Goal: Information Seeking & Learning: Find specific fact

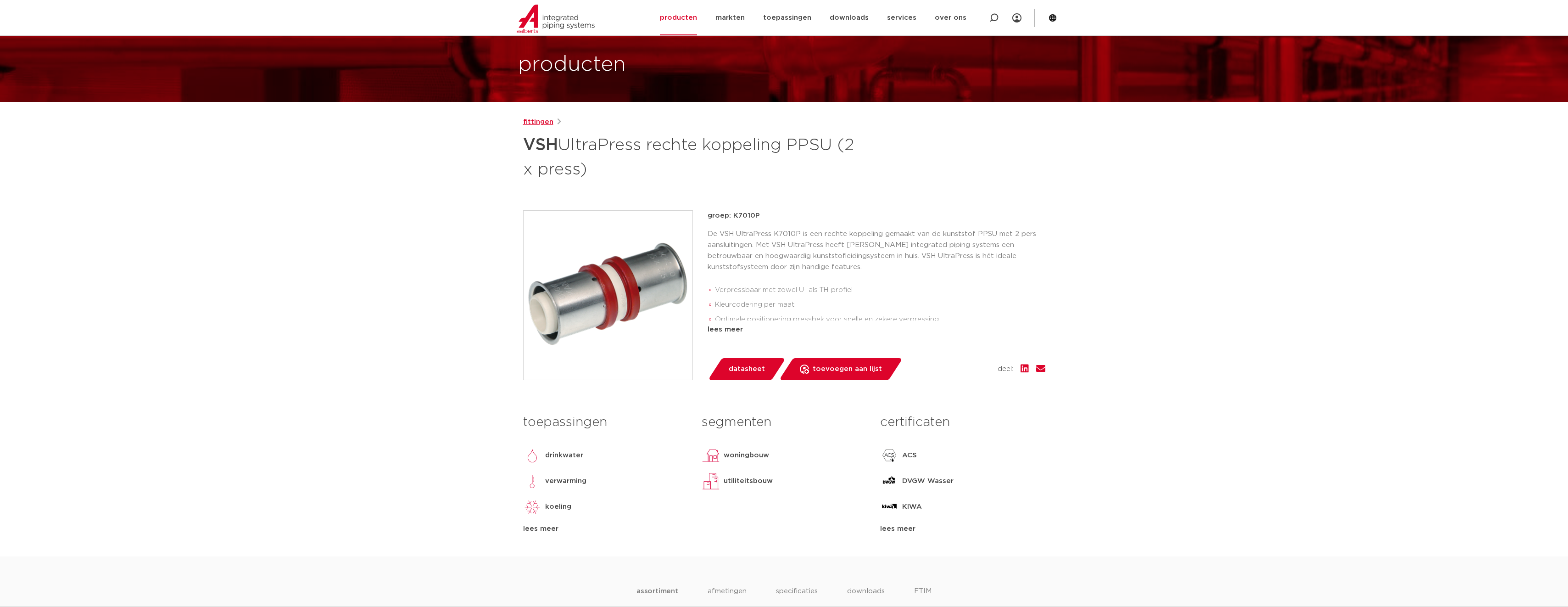
click at [535, 124] on link "fittingen" at bounding box center [539, 122] width 31 height 11
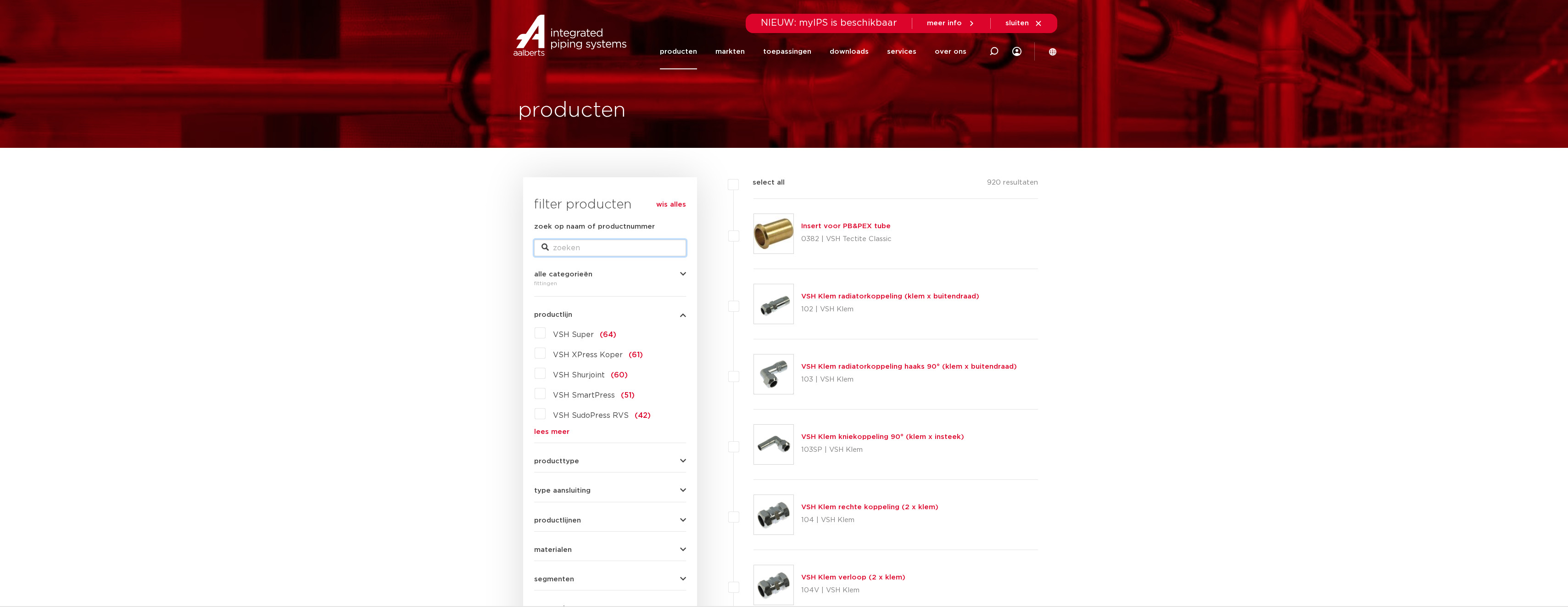
click at [572, 248] on input "zoek op naam of productnummer" at bounding box center [610, 248] width 152 height 17
paste input "8711985272130"
type input "8711985272130"
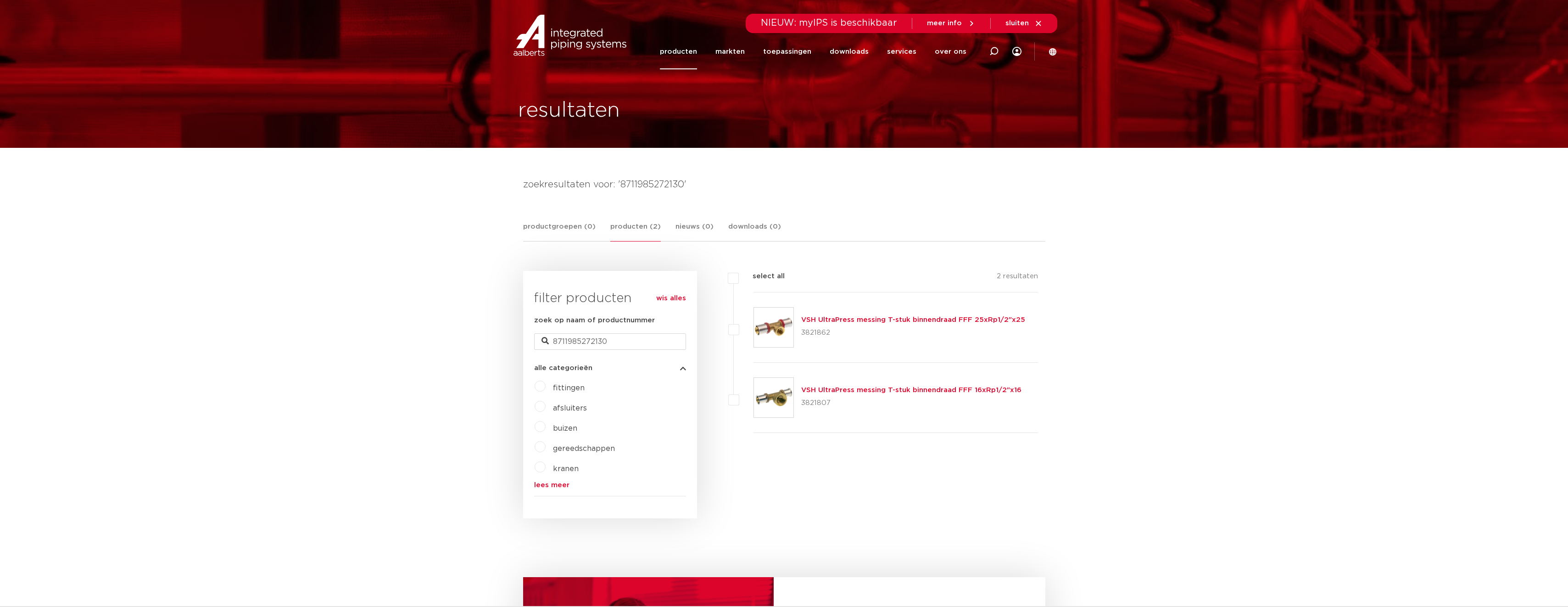
click at [842, 323] on link "VSH UltraPress messing T-stuk binnendraad FFF 25xRp1/2"x25" at bounding box center [913, 320] width 224 height 7
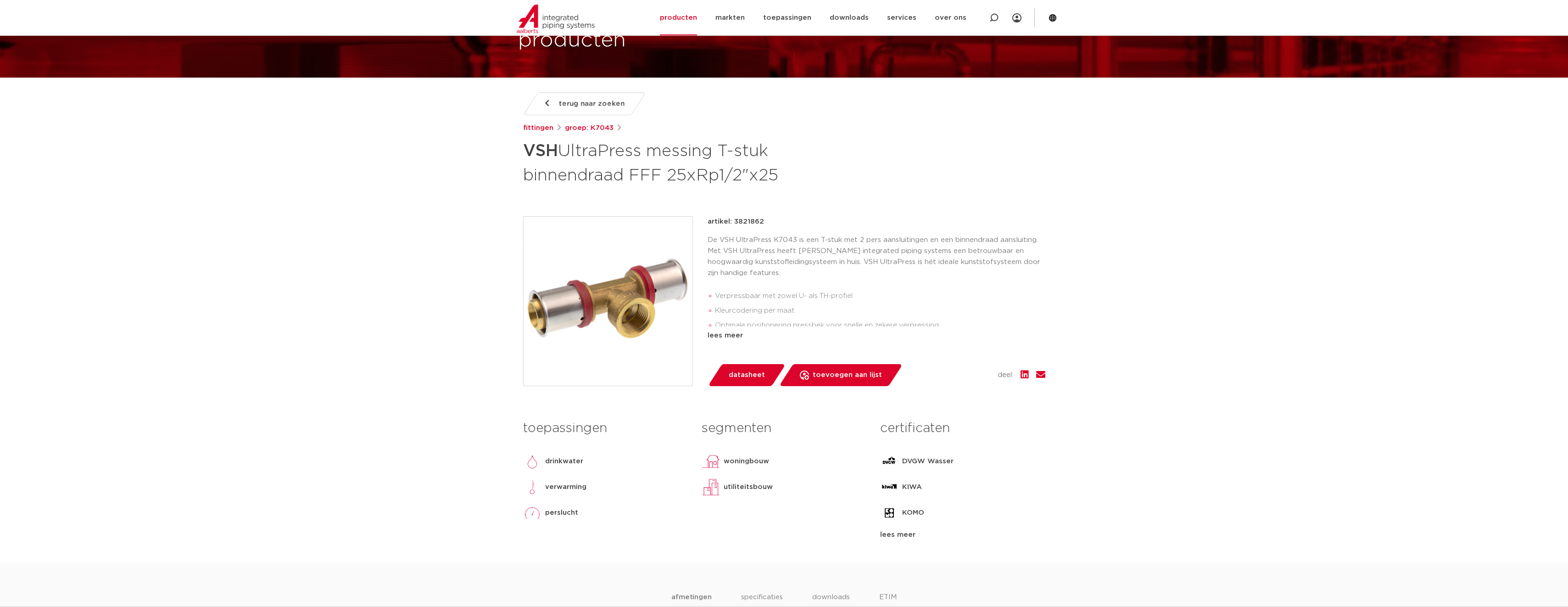
scroll to position [92, 0]
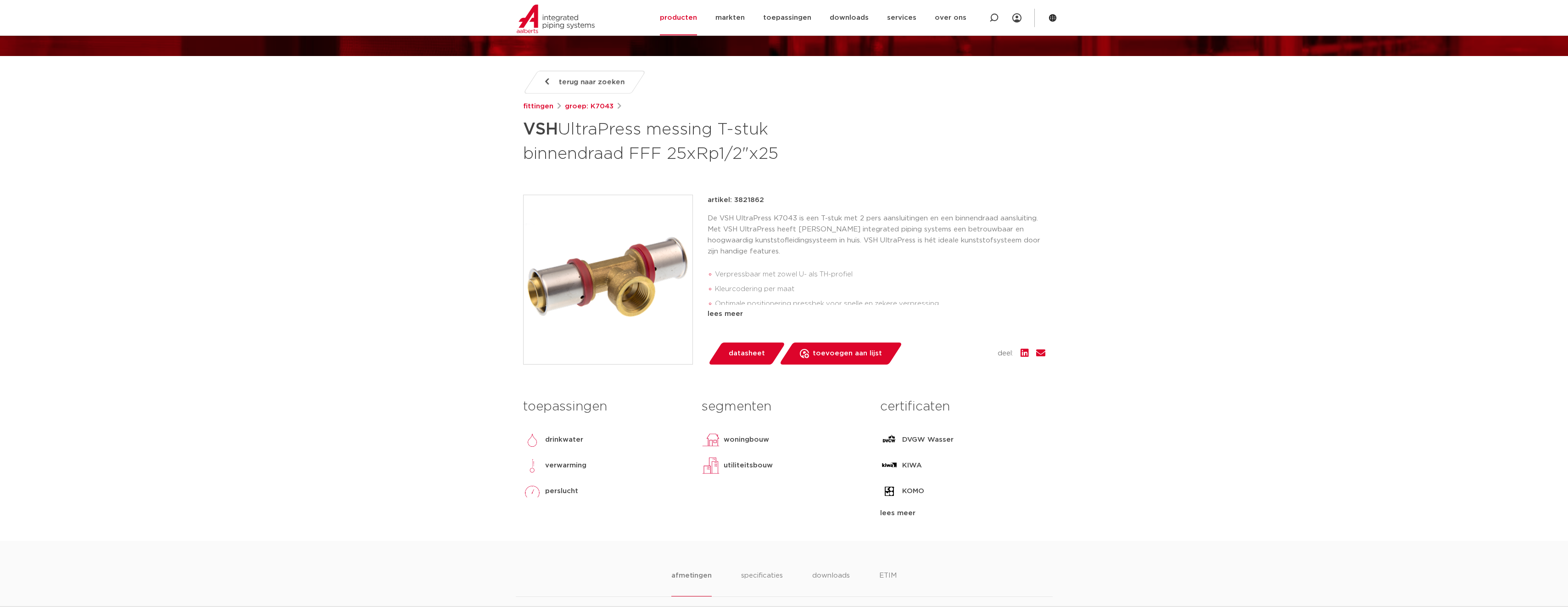
drag, startPoint x: 763, startPoint y: 201, endPoint x: 732, endPoint y: 202, distance: 31.0
click at [732, 202] on div "artikel: 3821862" at bounding box center [876, 200] width 337 height 11
copy p "3821862"
click at [762, 195] on div "artikel: 3821862" at bounding box center [876, 200] width 337 height 11
drag, startPoint x: 765, startPoint y: 199, endPoint x: 734, endPoint y: 200, distance: 31.0
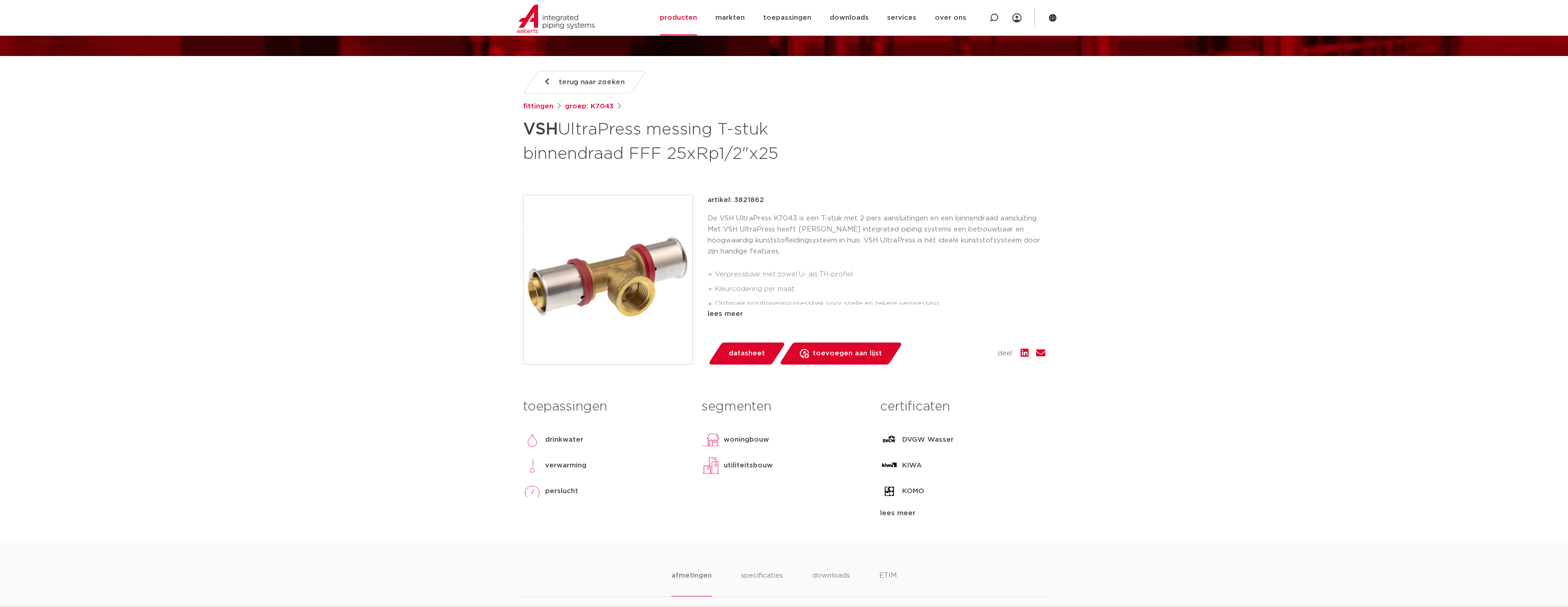
click at [734, 200] on div "artikel: 3821862" at bounding box center [876, 200] width 337 height 11
copy p "3821862"
click at [537, 103] on link "fittingen" at bounding box center [539, 106] width 31 height 11
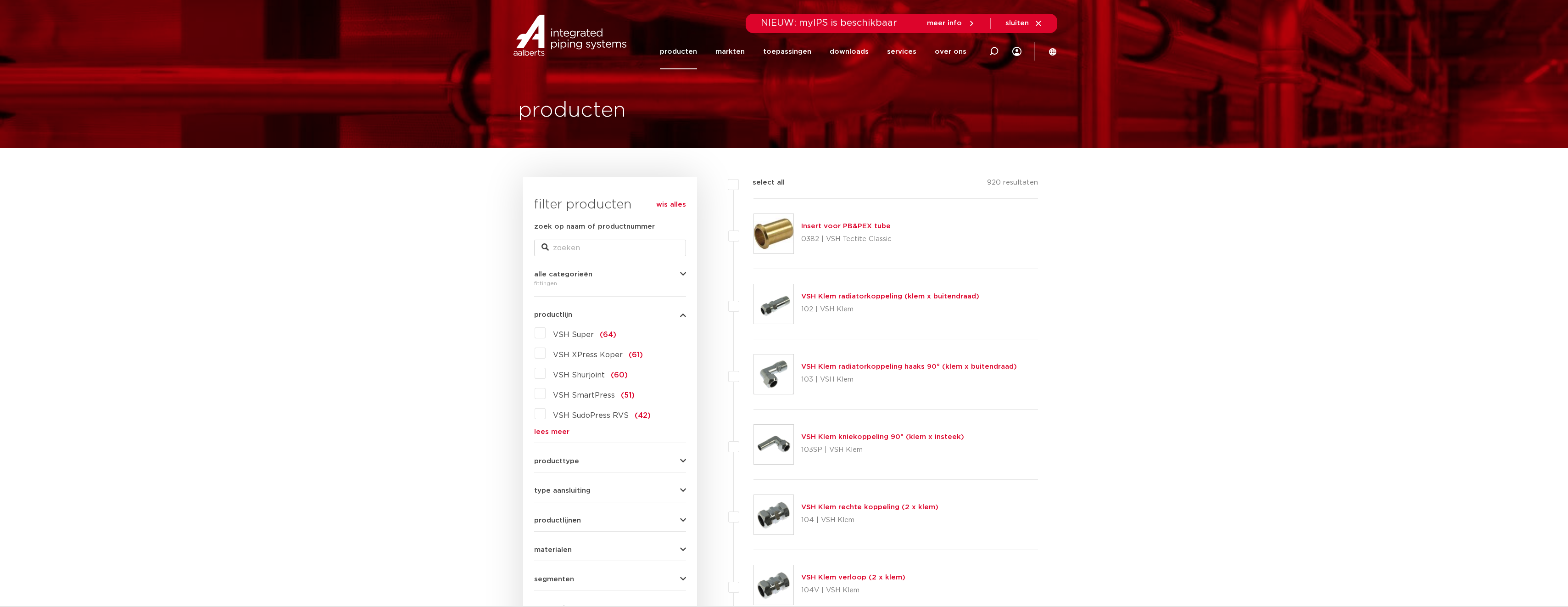
click at [557, 435] on link "lees meer" at bounding box center [610, 431] width 152 height 7
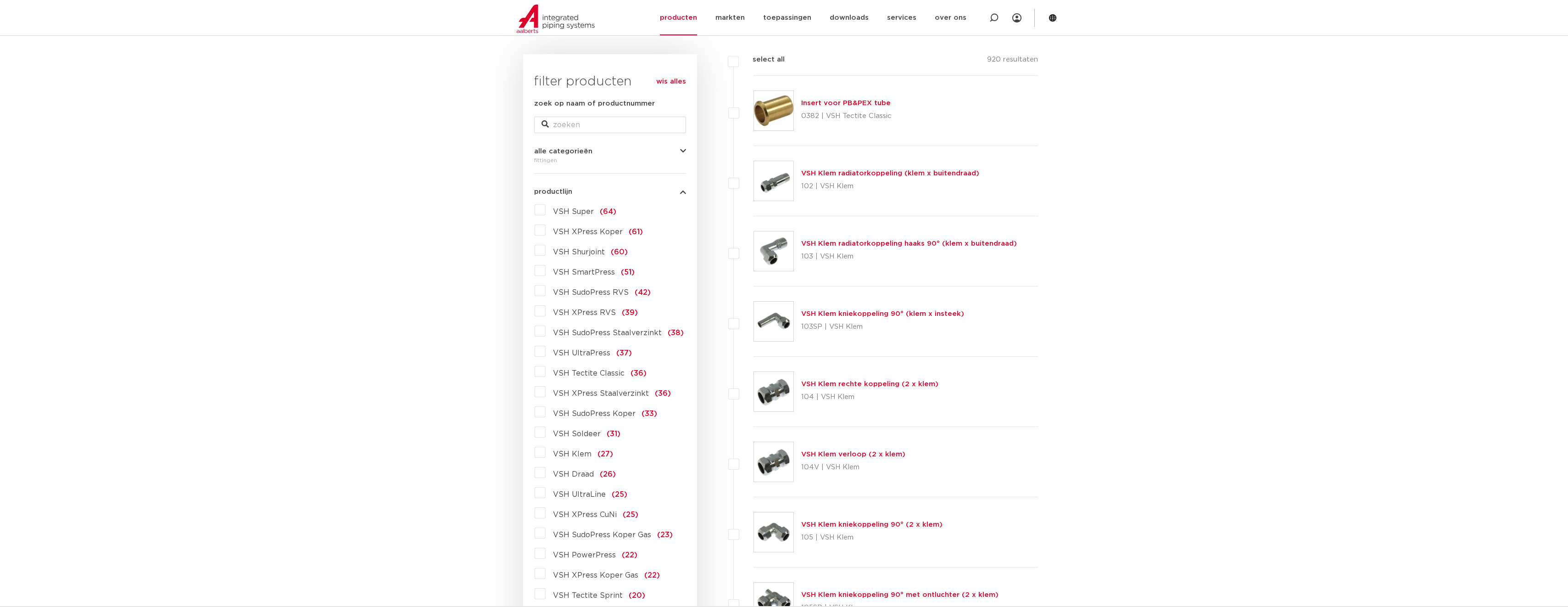
scroll to position [138, 0]
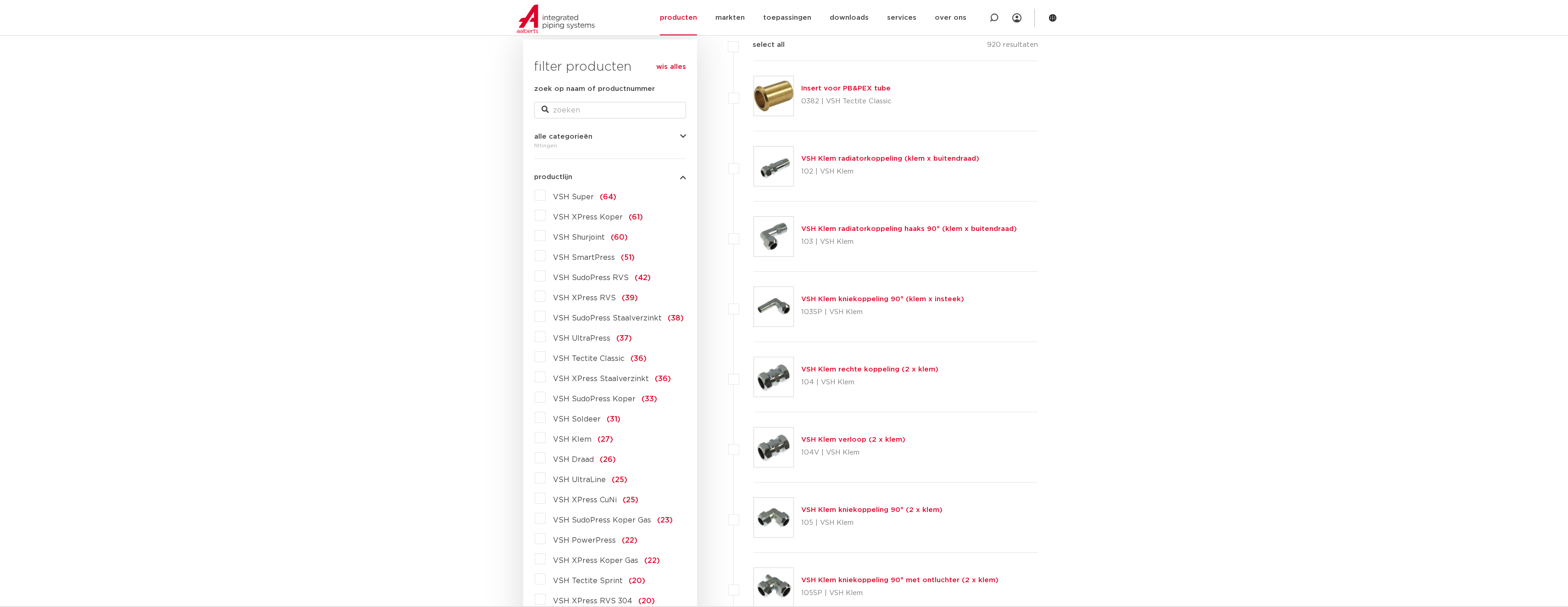
click at [546, 338] on label "VSH UltraPress (37)" at bounding box center [589, 336] width 87 height 15
click at [0, 0] on input "VSH UltraPress (37)" at bounding box center [0, 0] width 0 height 0
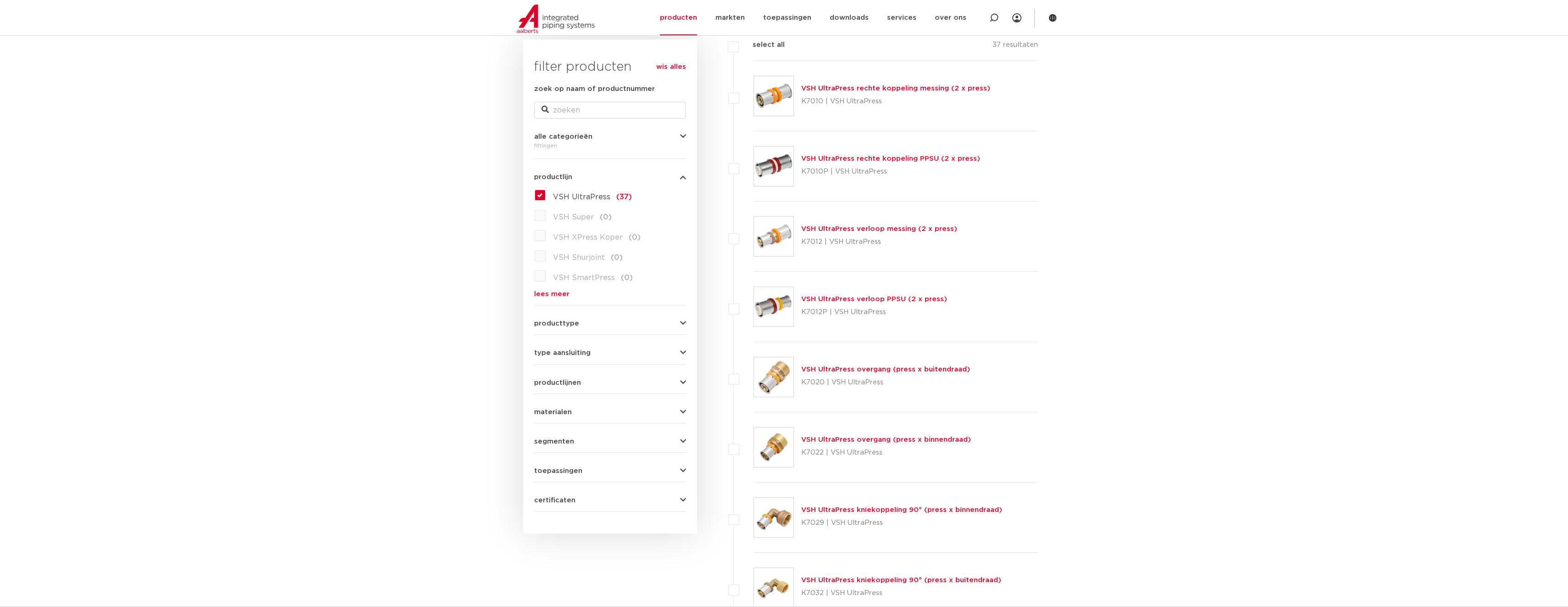
click at [551, 296] on link "lees meer" at bounding box center [610, 294] width 152 height 7
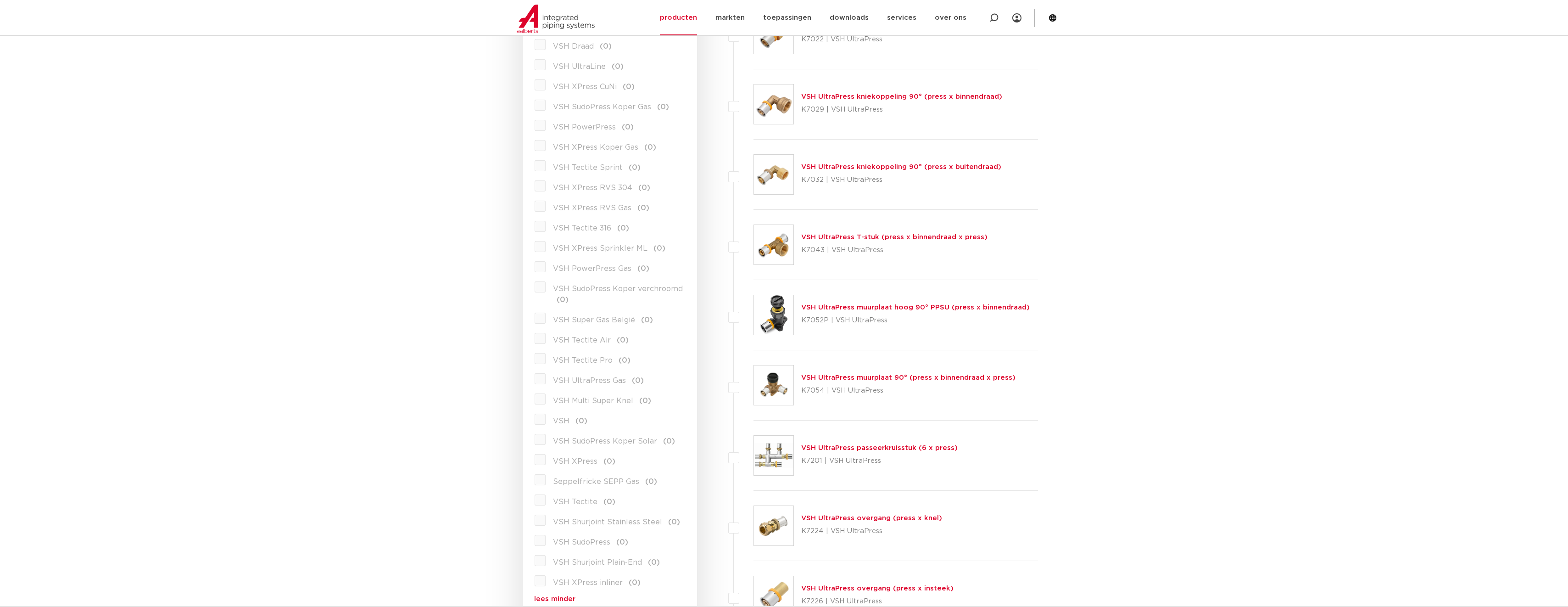
scroll to position [597, 0]
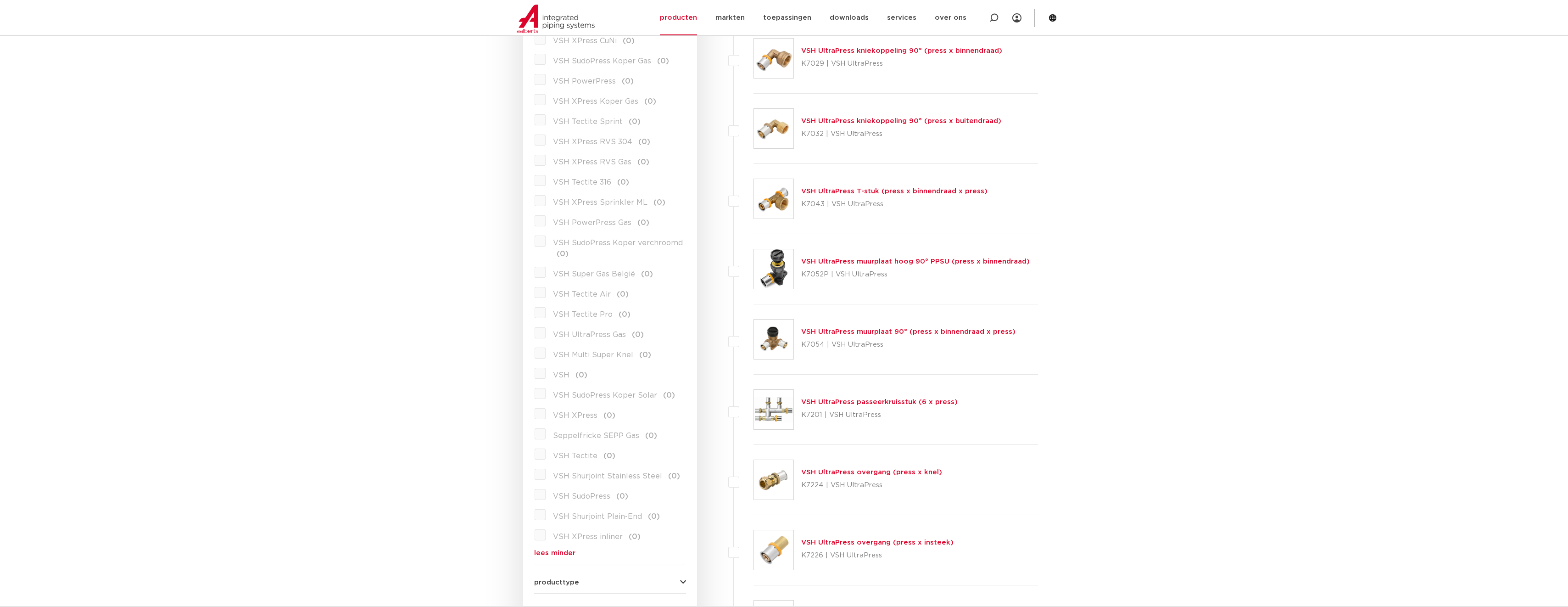
drag, startPoint x: 1168, startPoint y: 412, endPoint x: 1071, endPoint y: 387, distance: 100.2
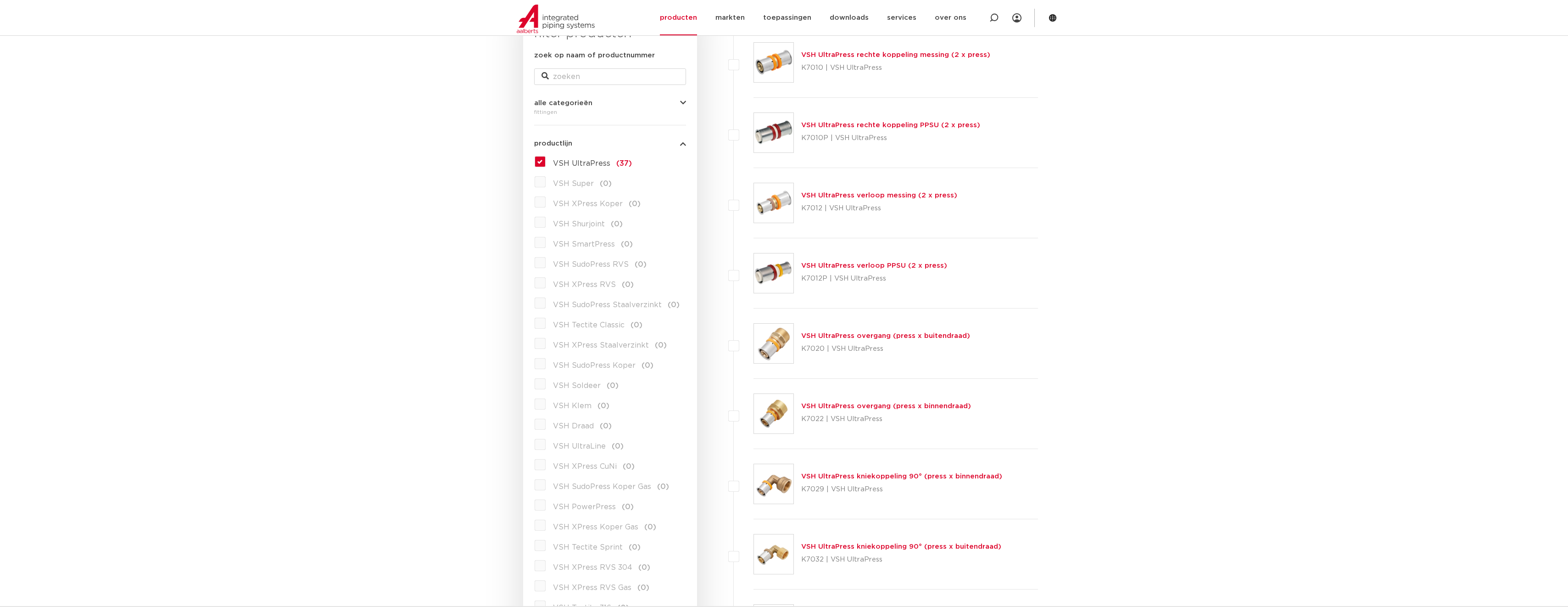
scroll to position [138, 0]
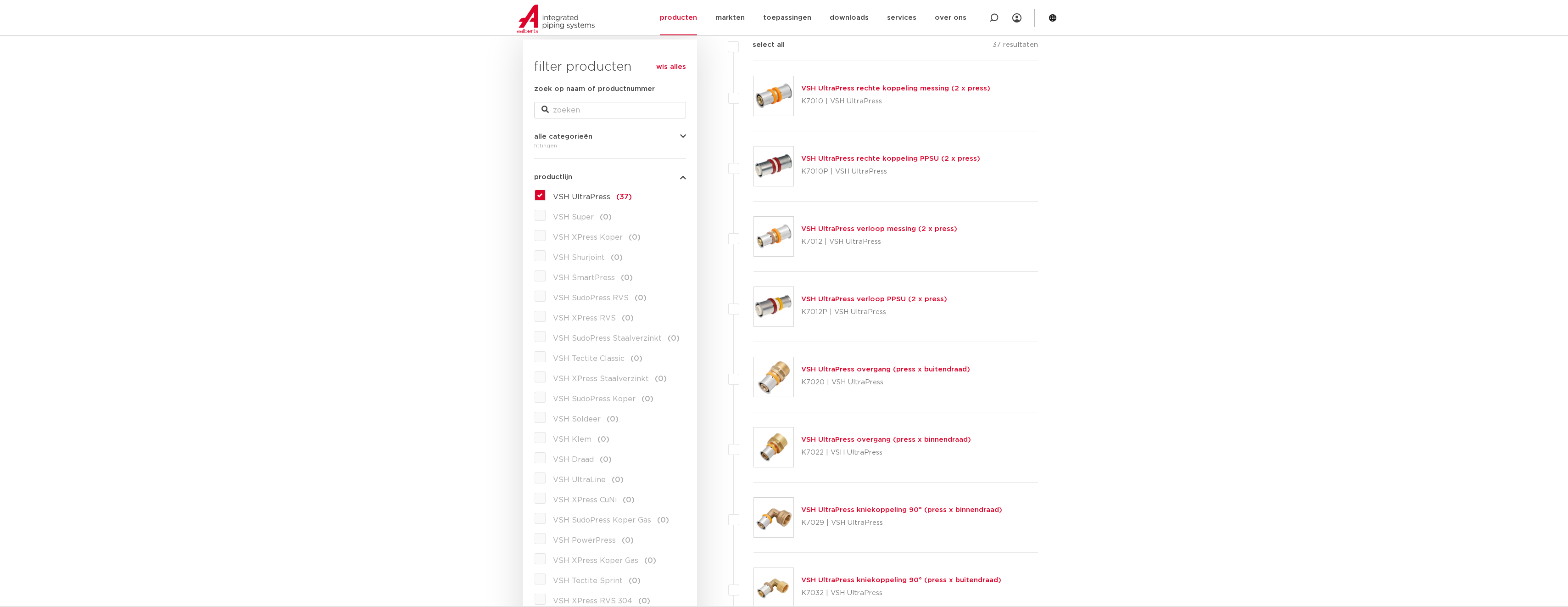
click at [686, 176] on icon "button" at bounding box center [682, 176] width 6 height 7
click at [680, 216] on icon "button" at bounding box center [682, 217] width 6 height 7
click at [679, 216] on button "producttype" at bounding box center [610, 217] width 152 height 7
click at [686, 246] on div "wis alles filter producten zoek op naam of productnummer alle categorieën fitti…" at bounding box center [610, 233] width 174 height 388
click at [681, 248] on icon "button" at bounding box center [682, 246] width 6 height 7
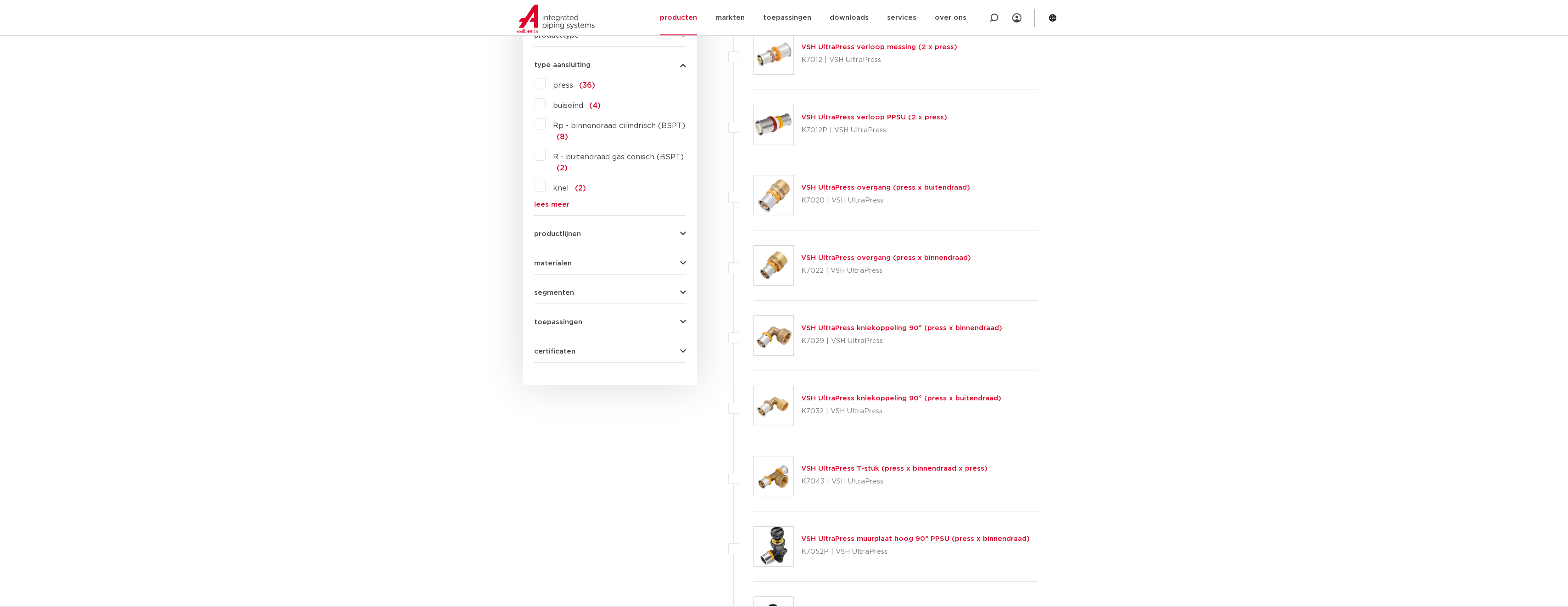
scroll to position [322, 0]
click at [900, 252] on link "VSH UltraPress overgang (press x binnendraad)" at bounding box center [886, 255] width 170 height 7
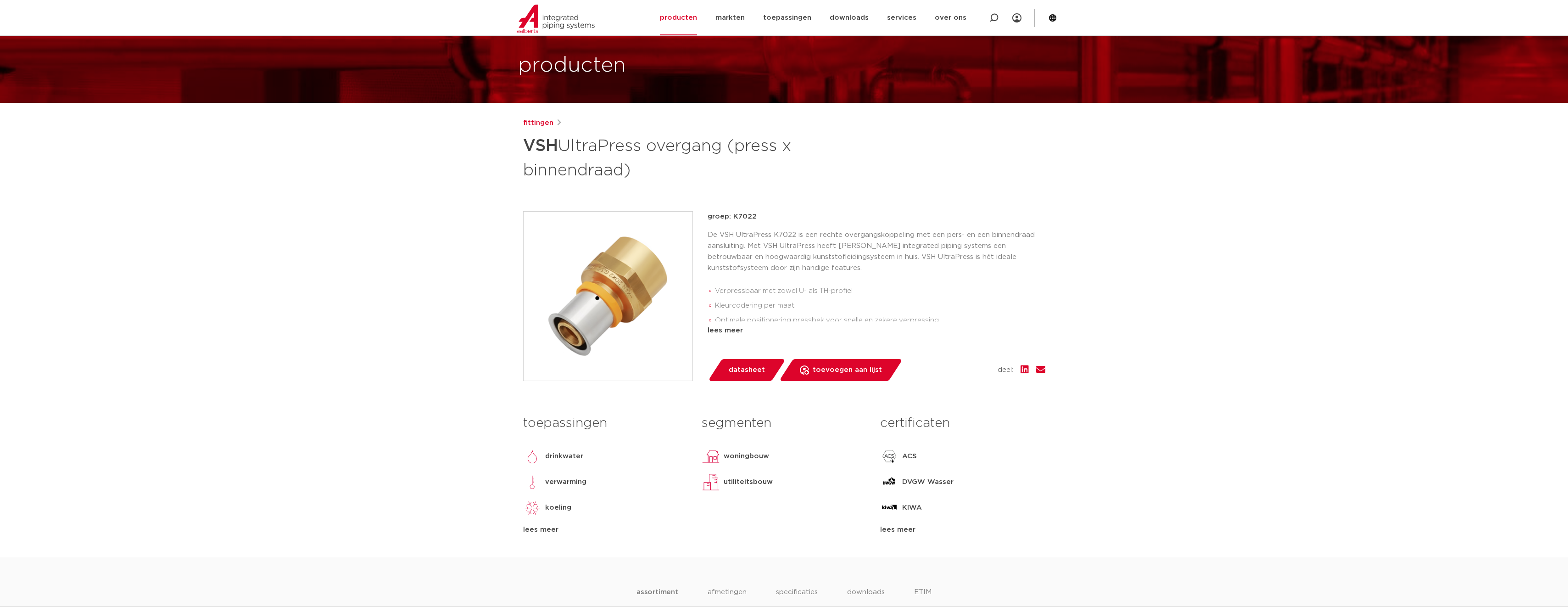
scroll to position [46, 0]
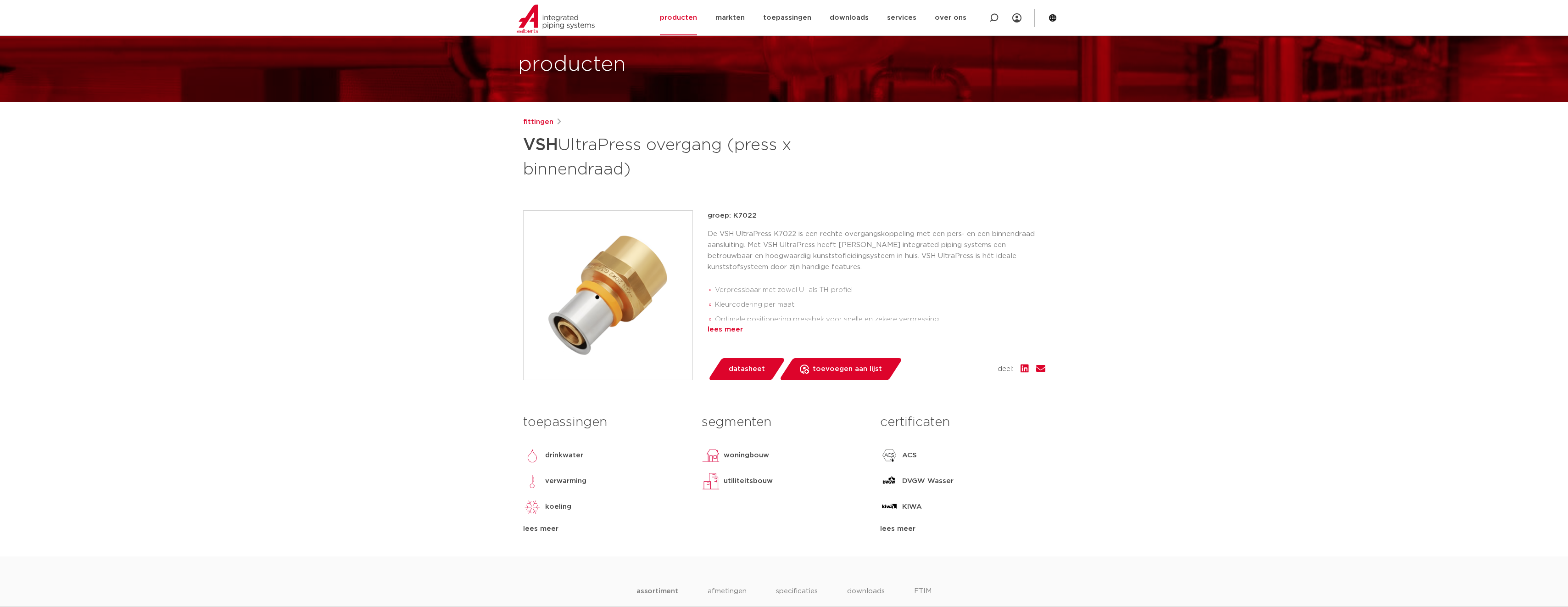
click at [729, 329] on div "lees meer" at bounding box center [876, 329] width 337 height 11
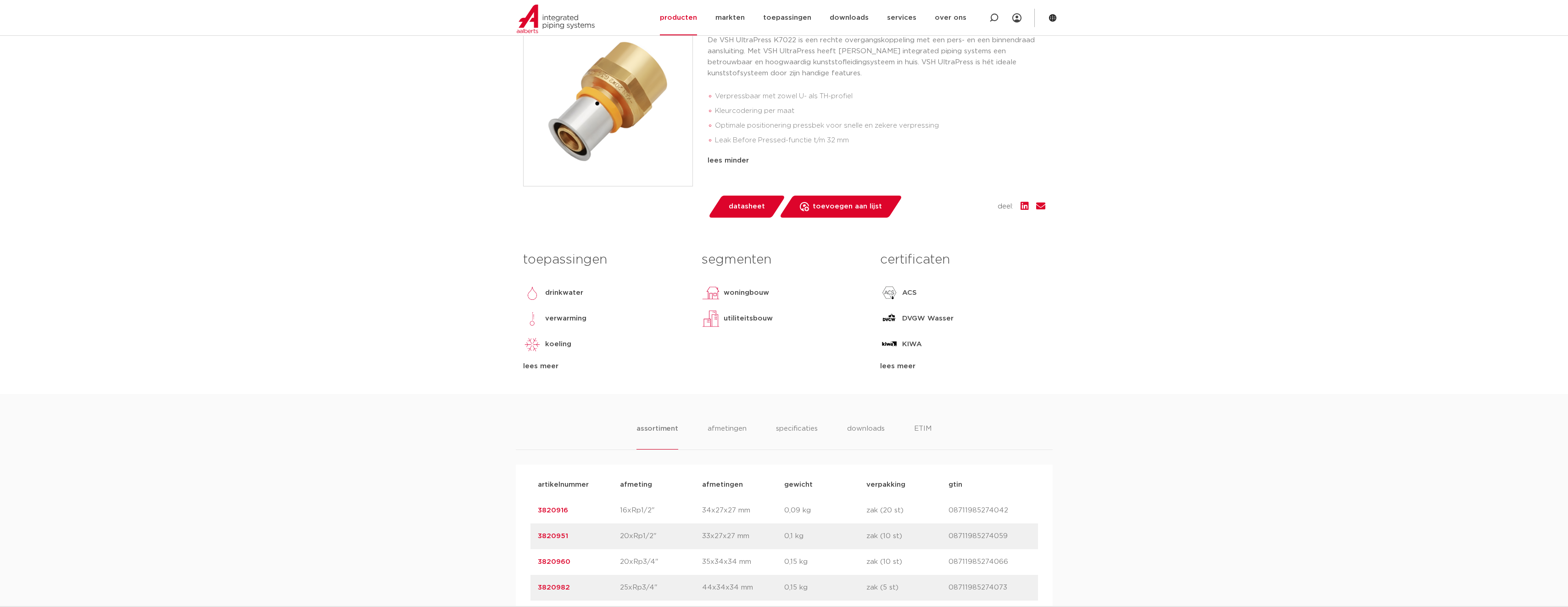
scroll to position [275, 0]
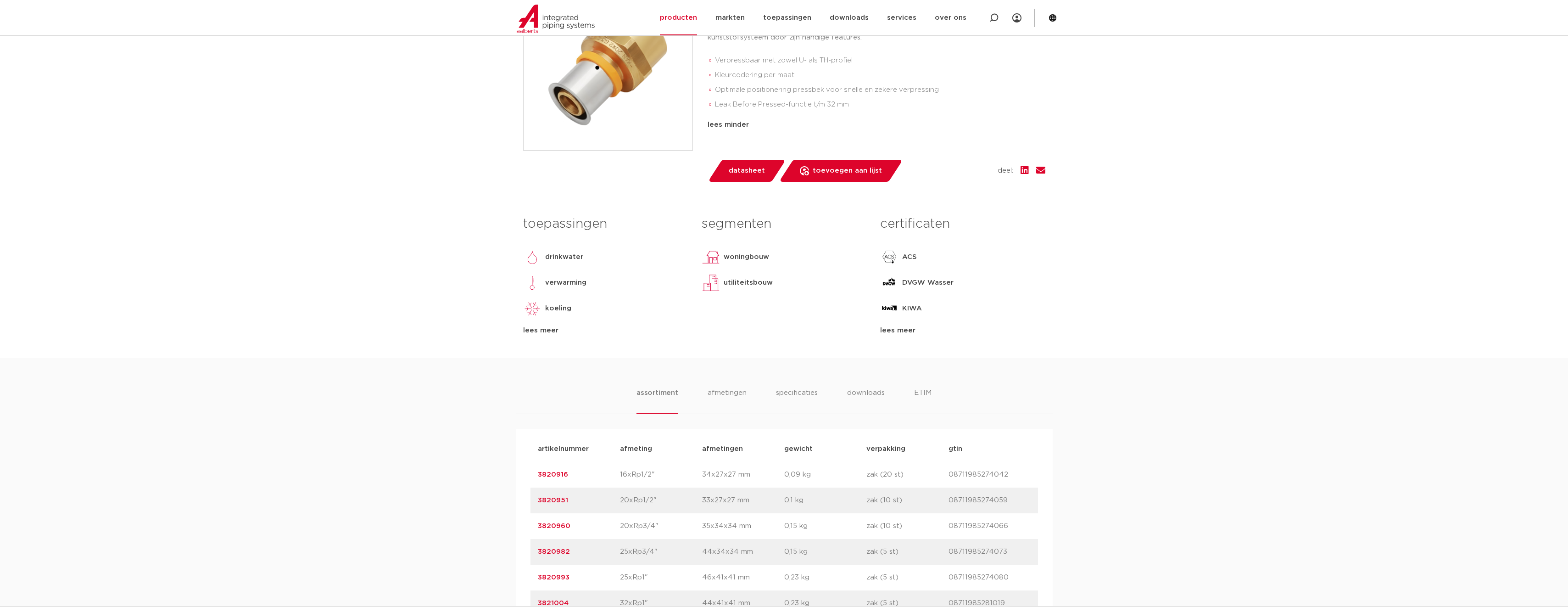
click at [901, 331] on div "lees meer" at bounding box center [962, 330] width 165 height 11
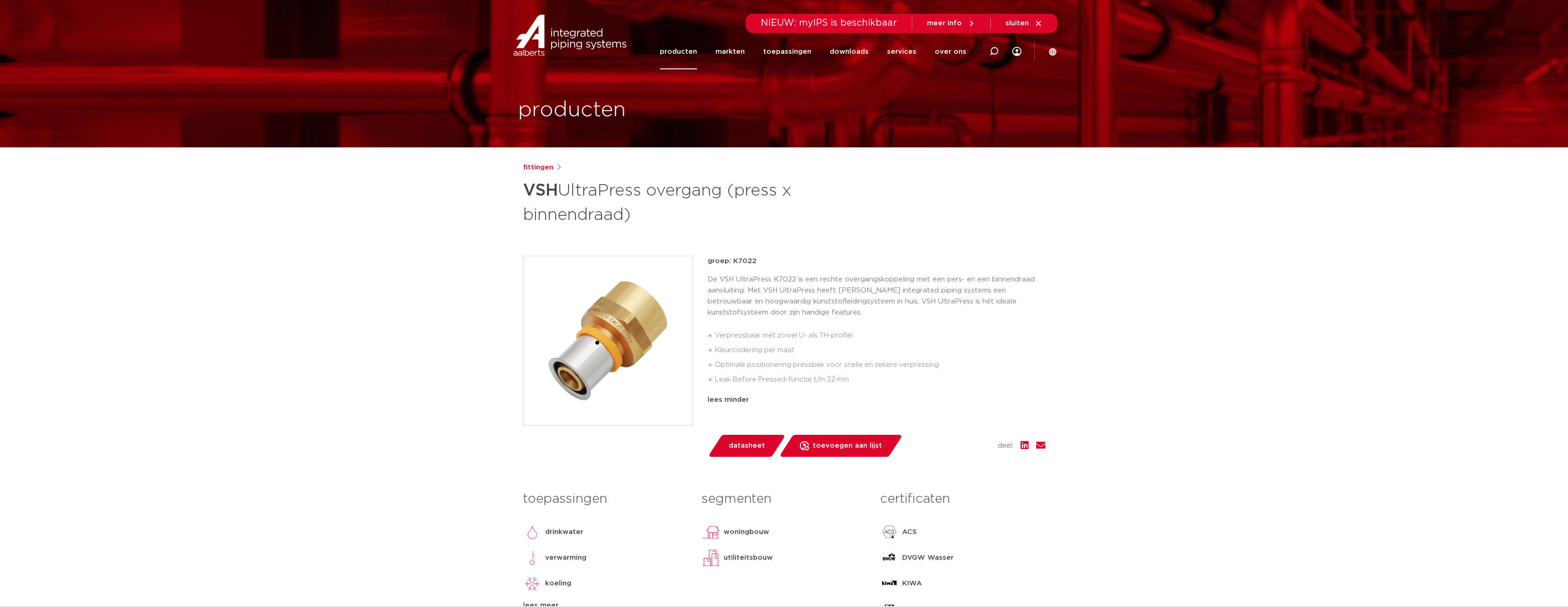
scroll to position [0, 0]
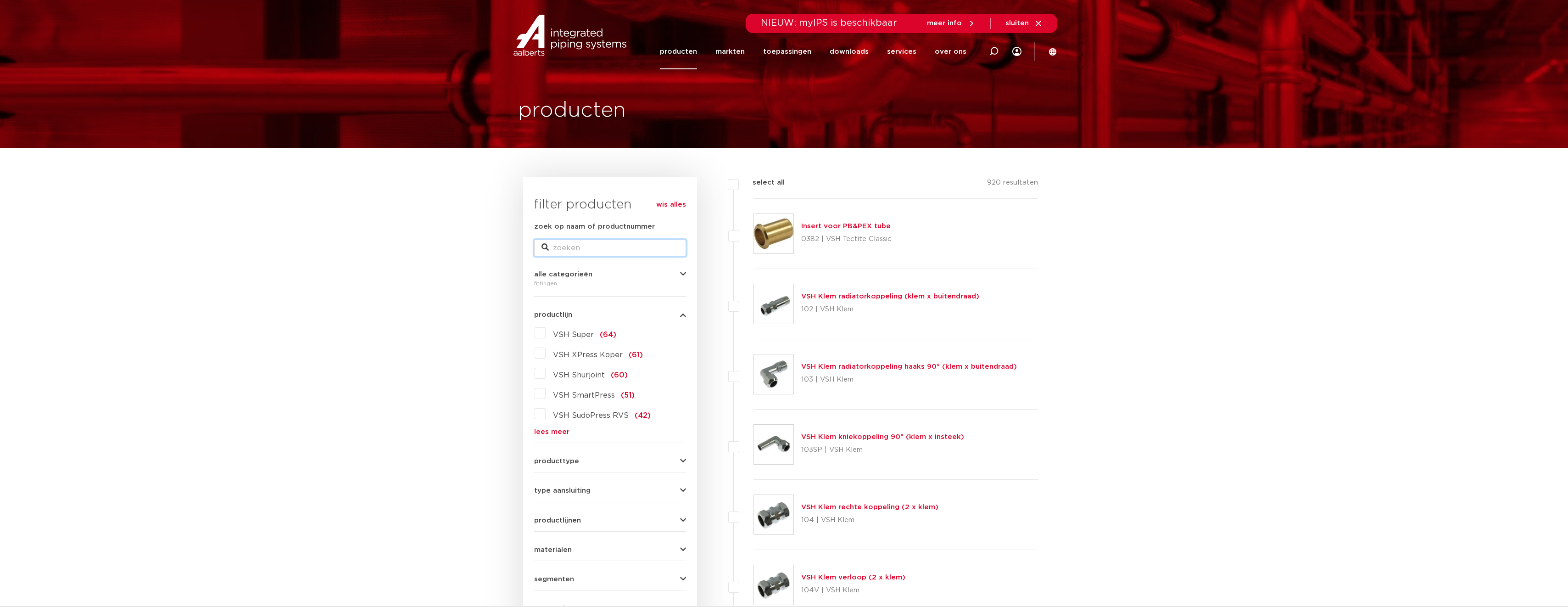
click at [576, 248] on input "zoek op naam of productnummer" at bounding box center [610, 248] width 152 height 17
paste input "3820685"
type input "3820685"
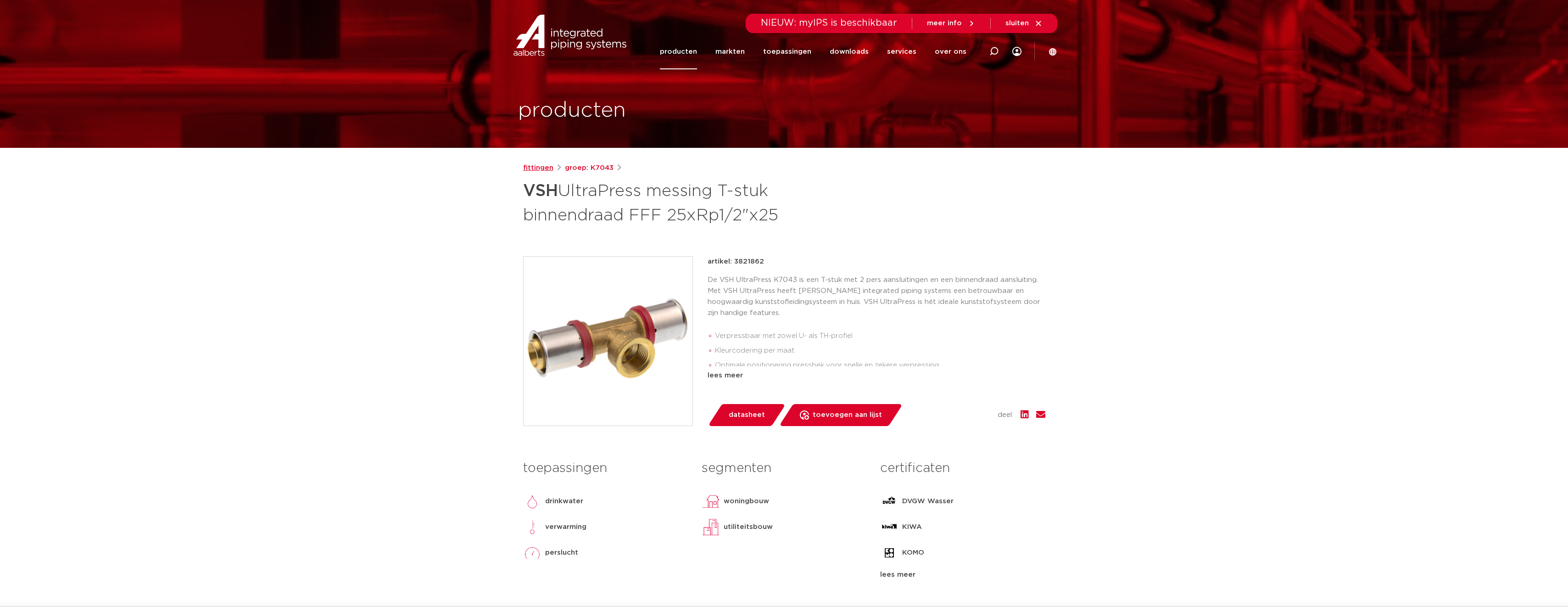
click at [545, 165] on link "fittingen" at bounding box center [539, 168] width 31 height 11
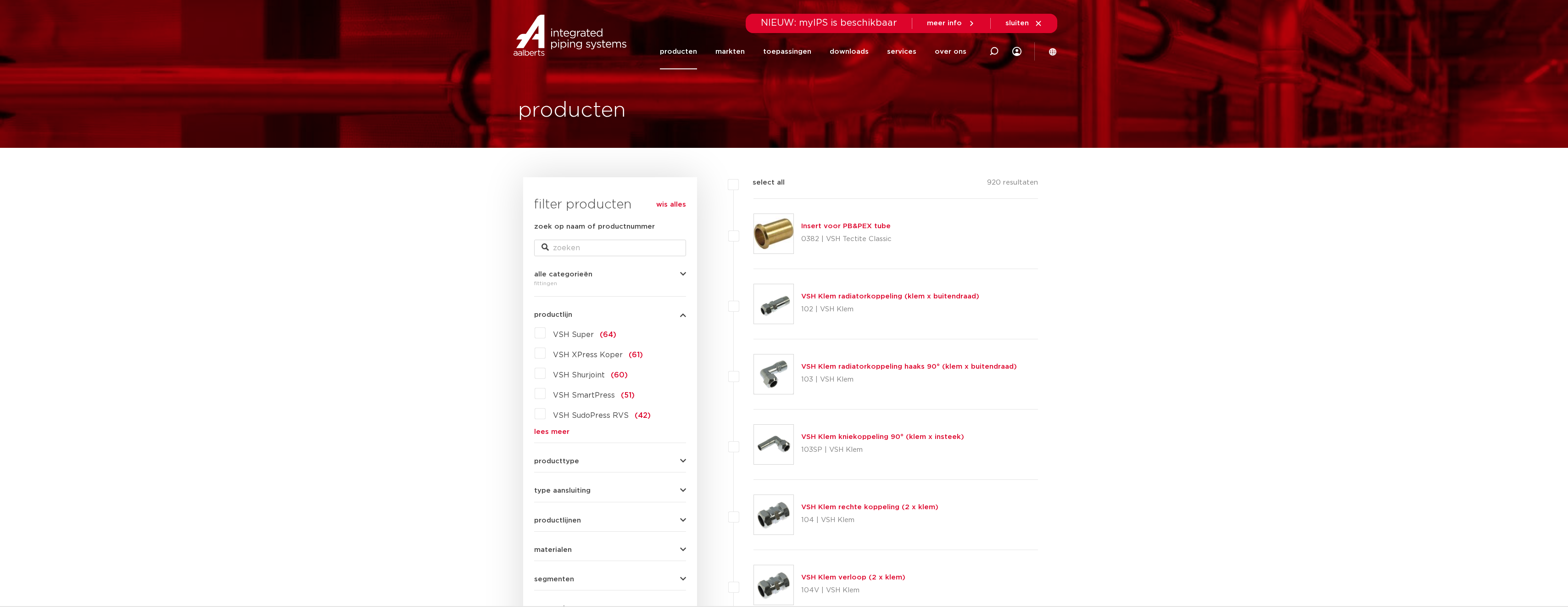
click at [546, 429] on link "lees meer" at bounding box center [610, 431] width 152 height 7
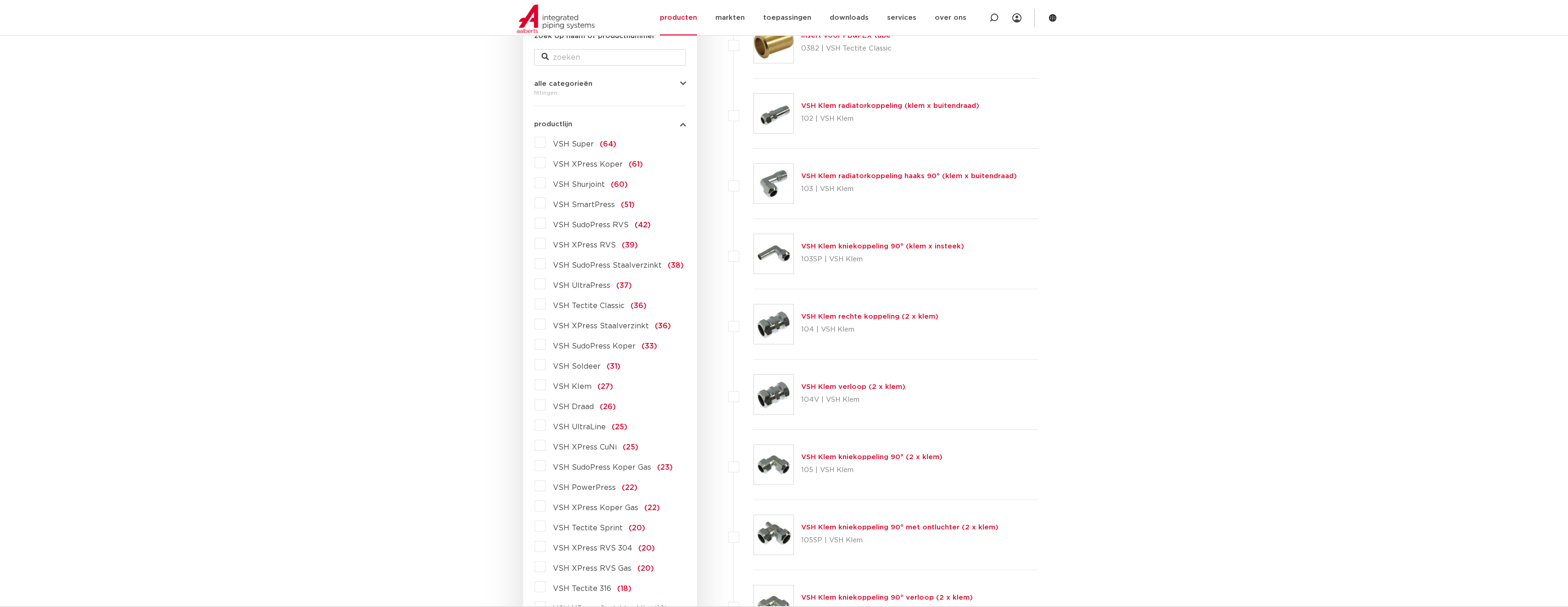
scroll to position [183, 0]
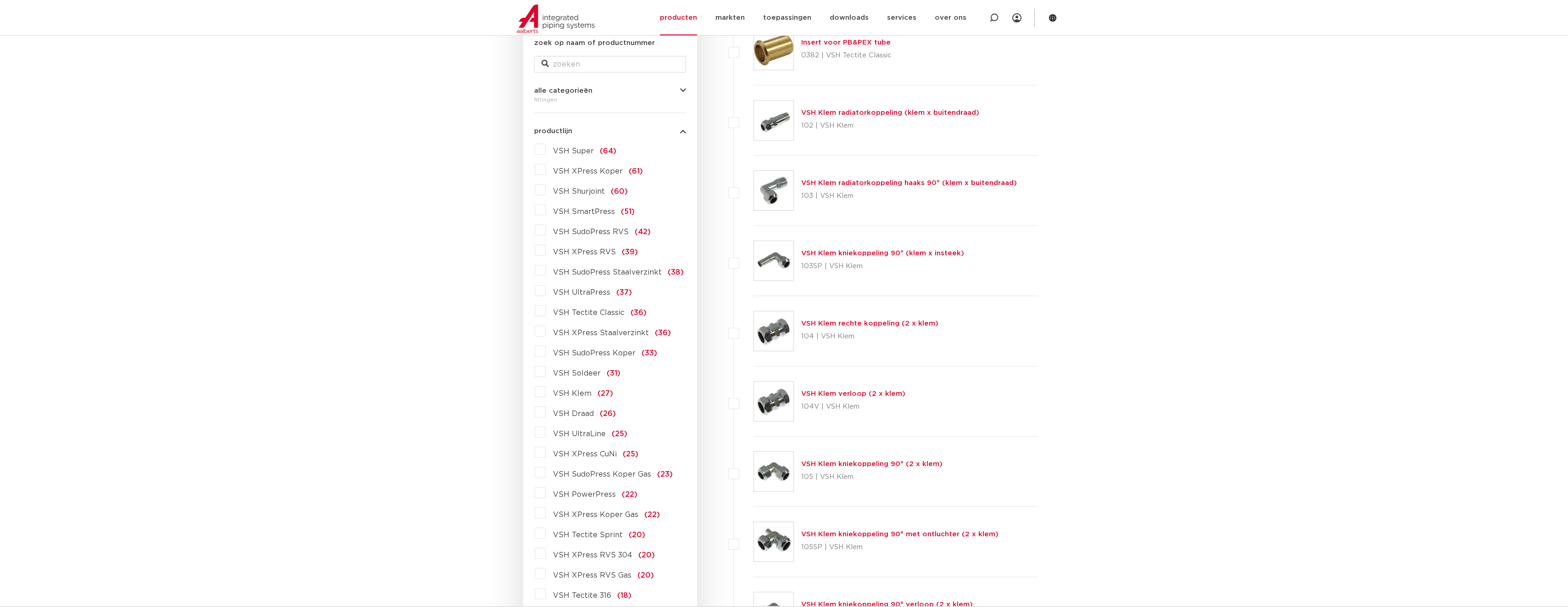
click at [577, 292] on span "VSH UltraPress" at bounding box center [582, 292] width 57 height 8
click at [0, 0] on input "VSH UltraPress (37)" at bounding box center [0, 0] width 0 height 0
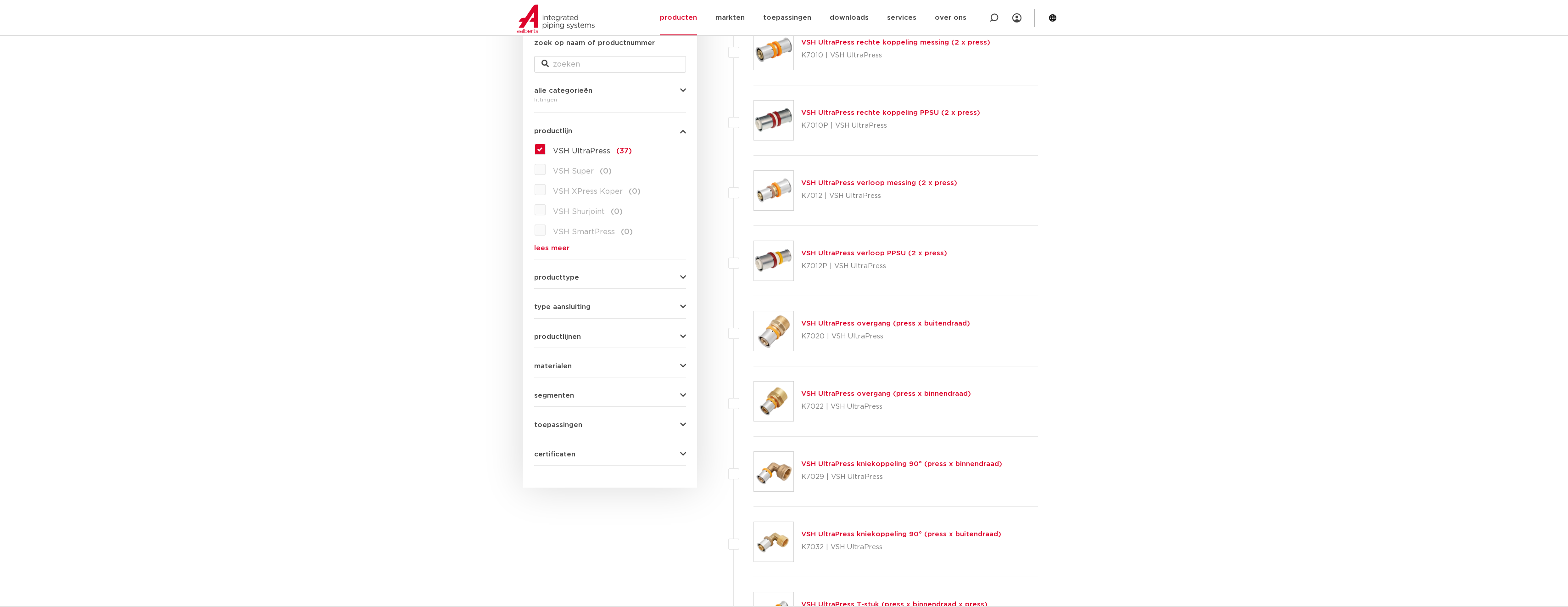
click at [900, 394] on link "VSH UltraPress overgang (press x binnendraad)" at bounding box center [886, 394] width 170 height 7
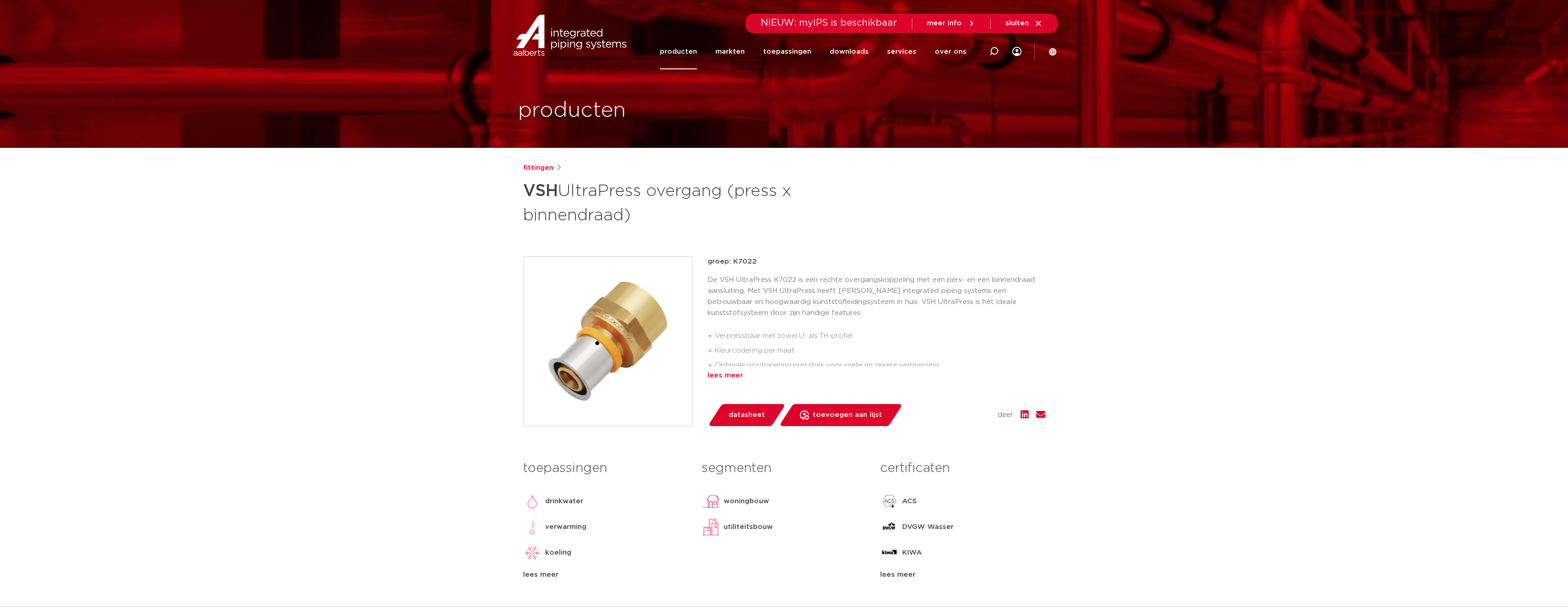
click at [716, 375] on div "lees meer" at bounding box center [876, 375] width 337 height 11
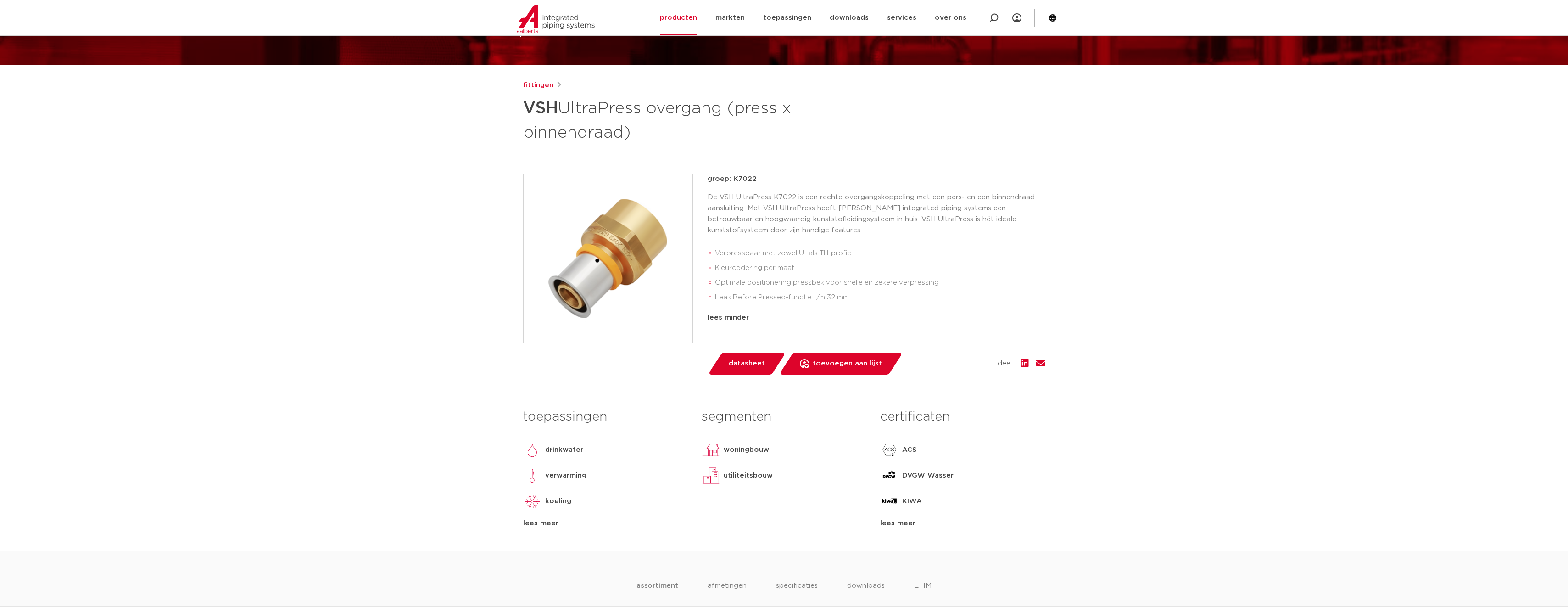
scroll to position [92, 0]
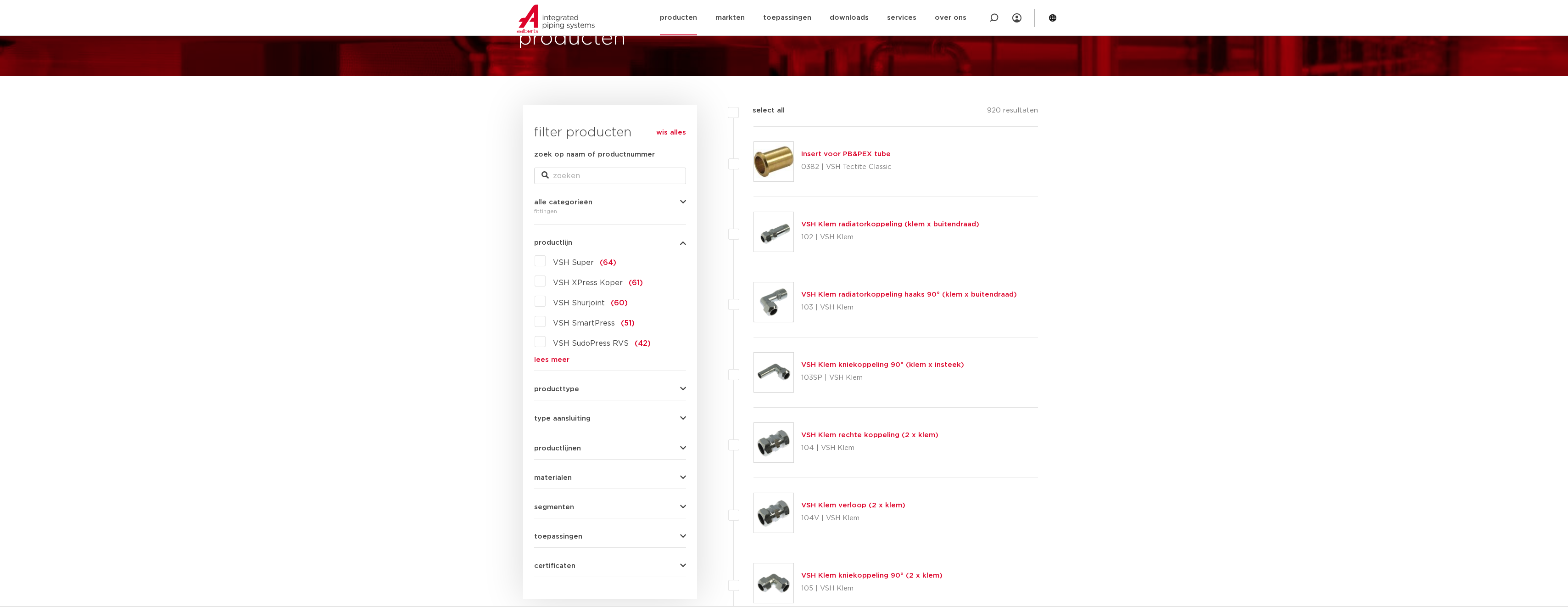
scroll to position [46, 0]
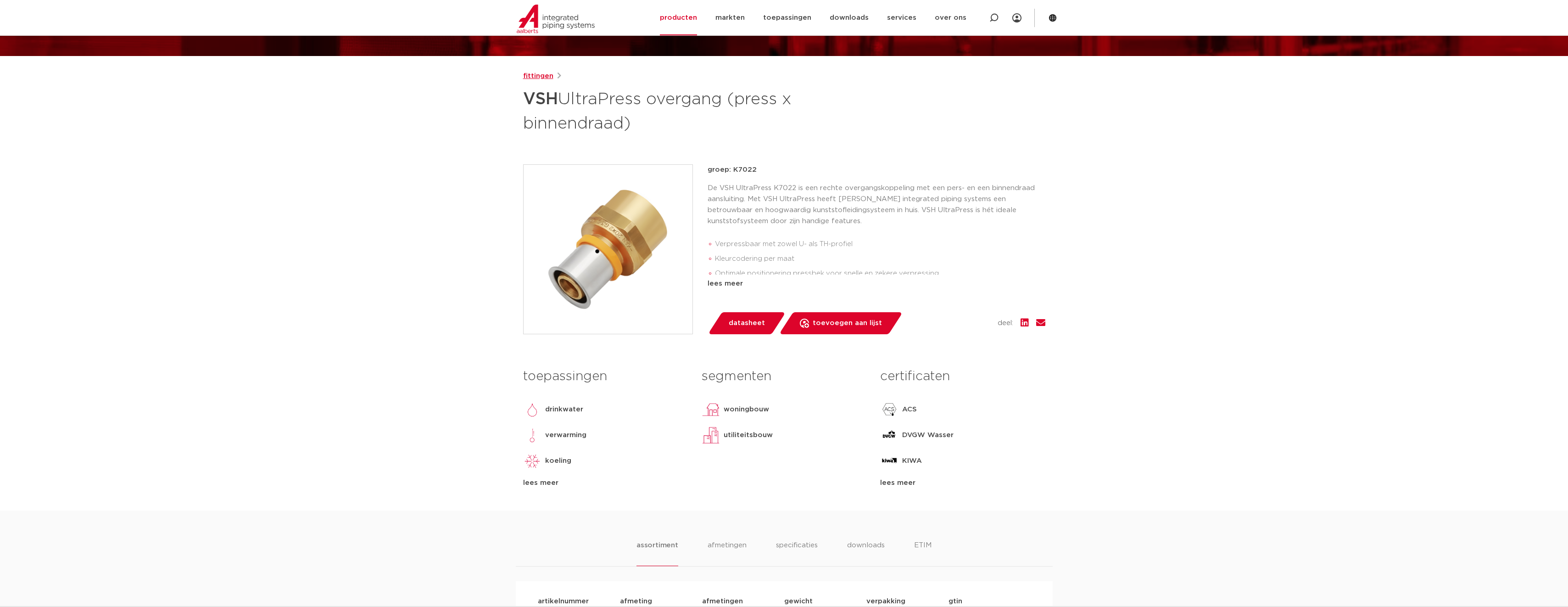
click at [535, 73] on link "fittingen" at bounding box center [539, 76] width 31 height 11
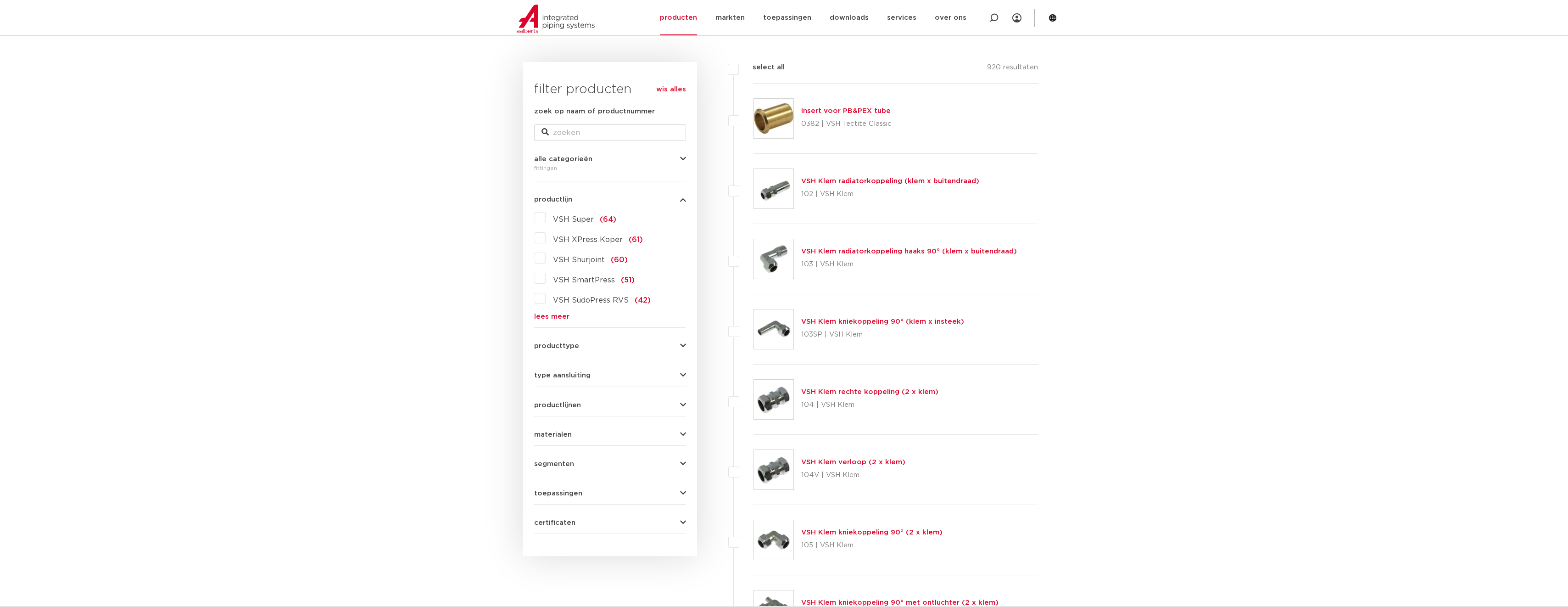
scroll to position [46, 0]
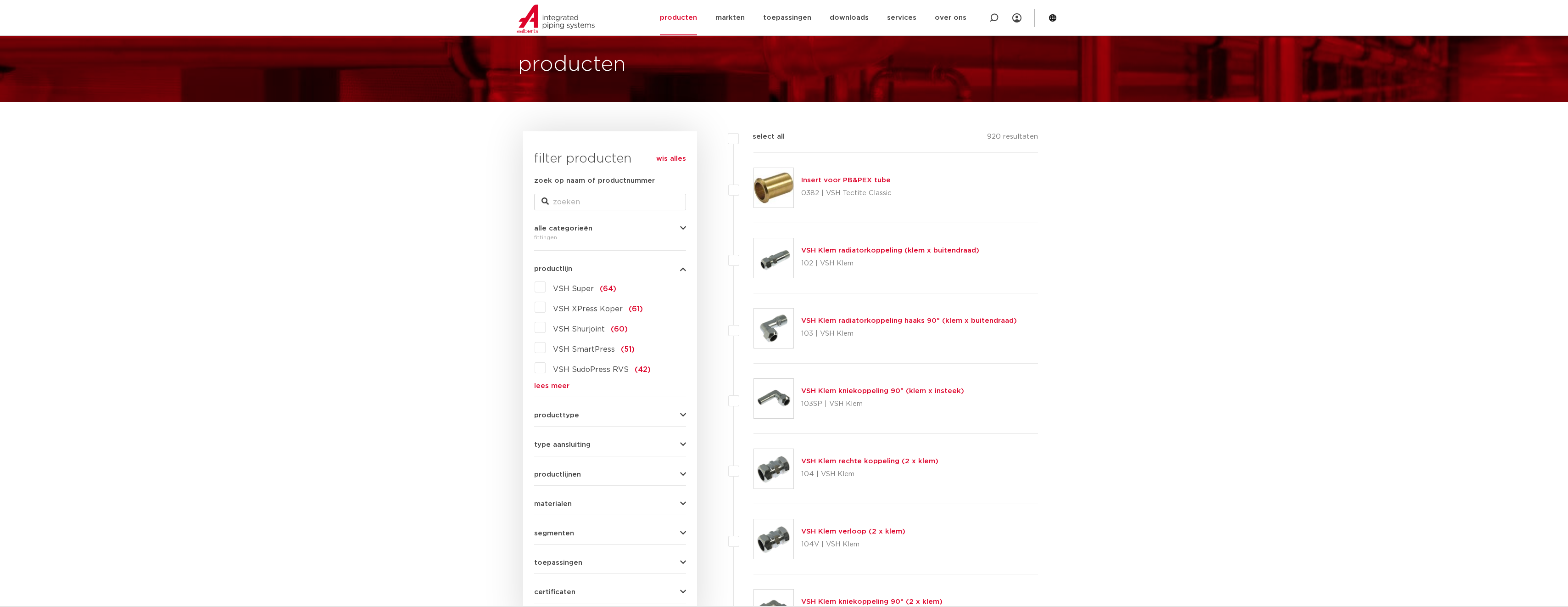
click at [551, 381] on div "VSH Super (64) VSH XPress Koper (61) VSH Shurjoint (60) VSH SmartPress (51) VSH…" at bounding box center [610, 334] width 152 height 110
click at [560, 385] on link "lees meer" at bounding box center [610, 385] width 152 height 7
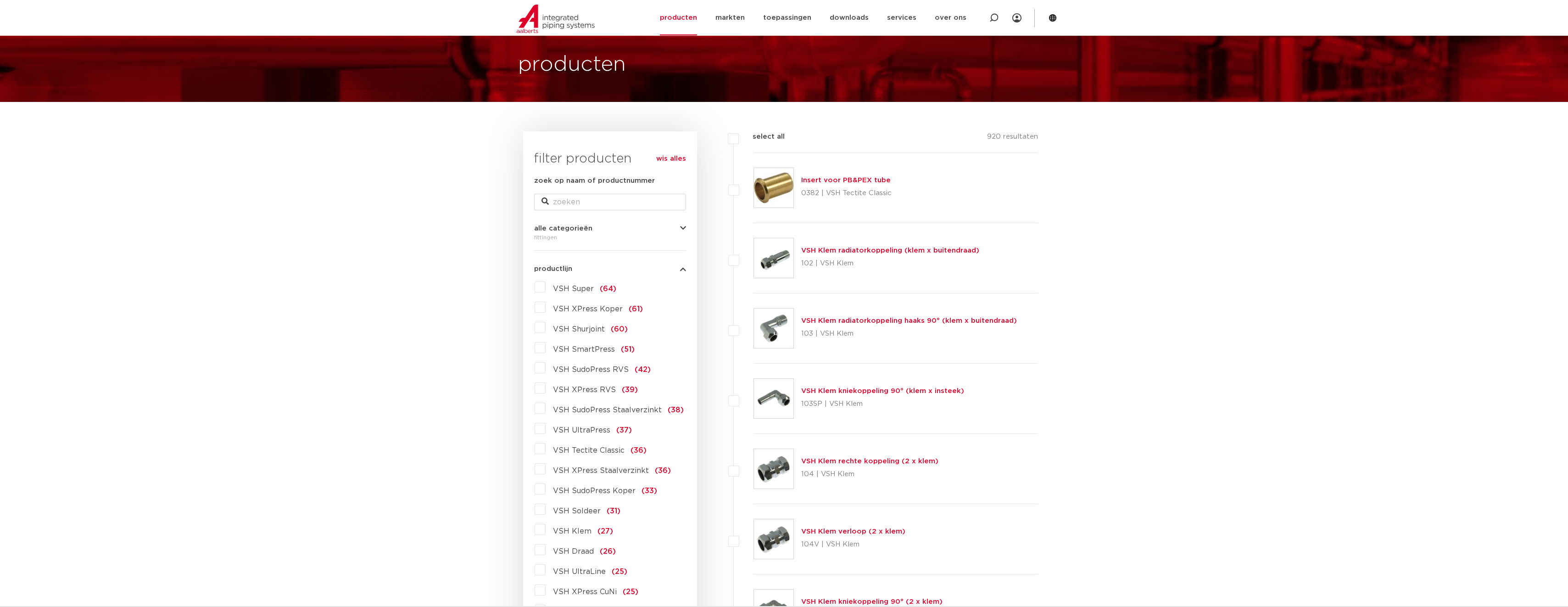
click at [597, 425] on label "VSH UltraPress (37)" at bounding box center [589, 428] width 87 height 15
click at [0, 0] on input "VSH UltraPress (37)" at bounding box center [0, 0] width 0 height 0
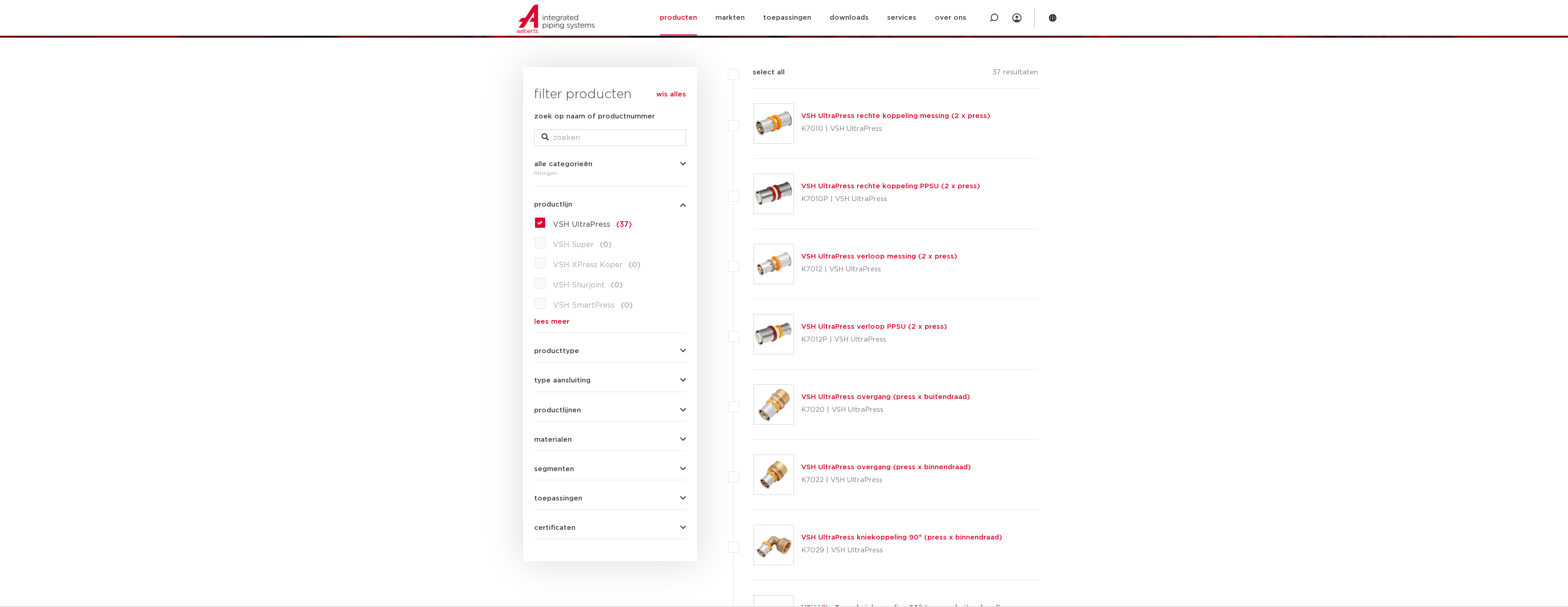
scroll to position [138, 0]
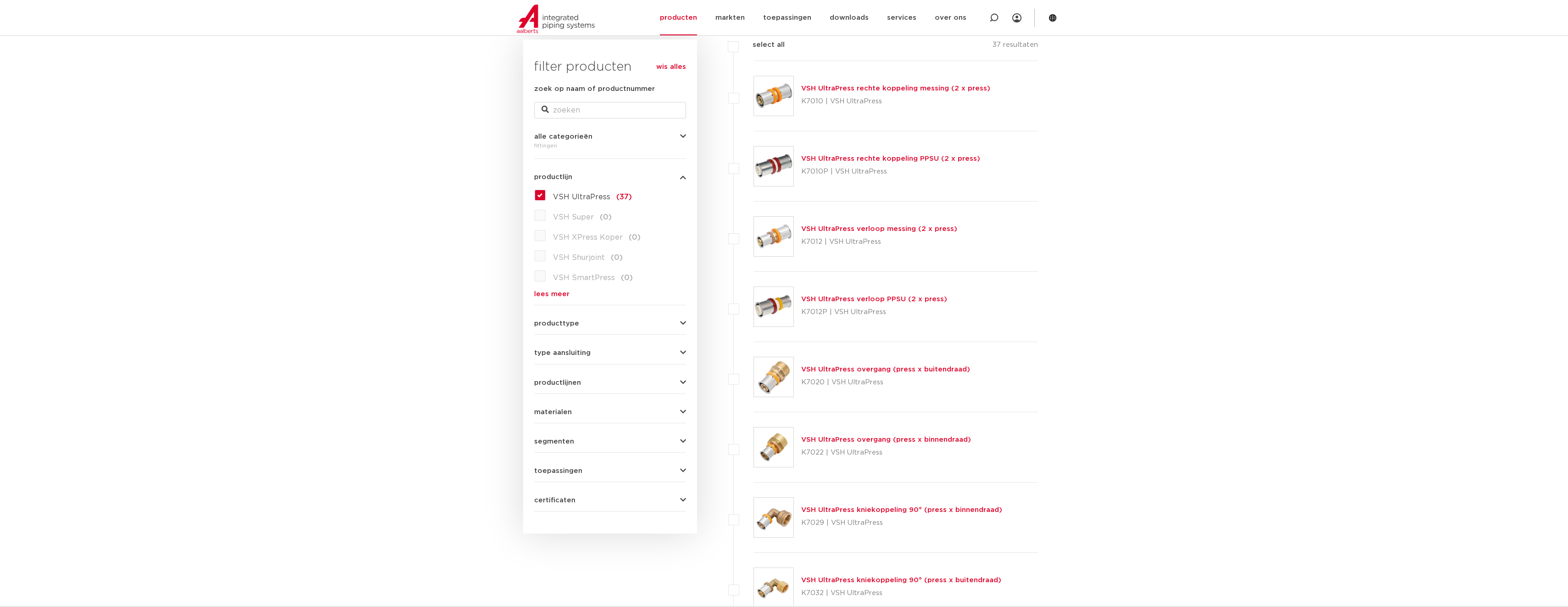
click at [809, 441] on link "VSH UltraPress overgang (press x binnendraad)" at bounding box center [886, 439] width 170 height 7
